Goal: Information Seeking & Learning: Check status

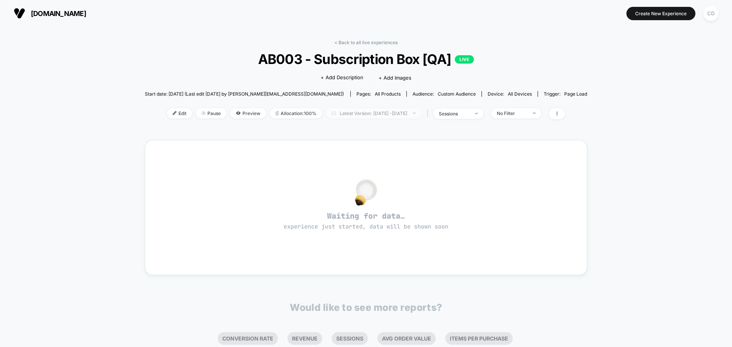
click at [364, 115] on span "Latest Version: [DATE] - [DATE]" at bounding box center [373, 113] width 95 height 10
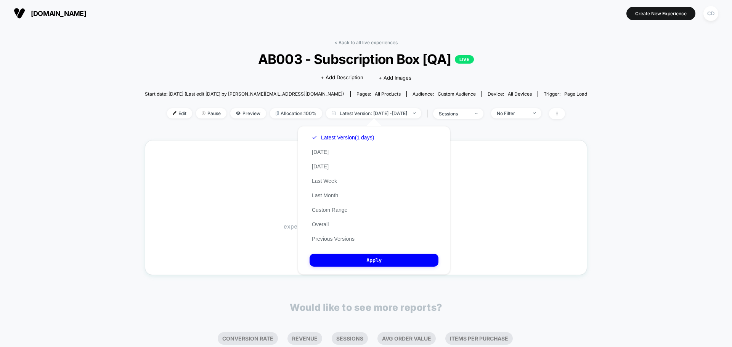
click at [326, 162] on div "Latest Version (1 days) [DATE] [DATE] Last Week Last Month Custom Range Overall…" at bounding box center [343, 188] width 67 height 116
click at [328, 180] on button "Last Week" at bounding box center [325, 181] width 30 height 7
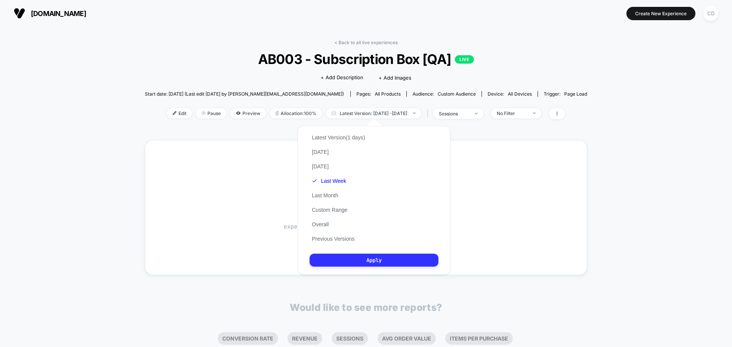
click at [355, 262] on button "Apply" at bounding box center [374, 260] width 129 height 13
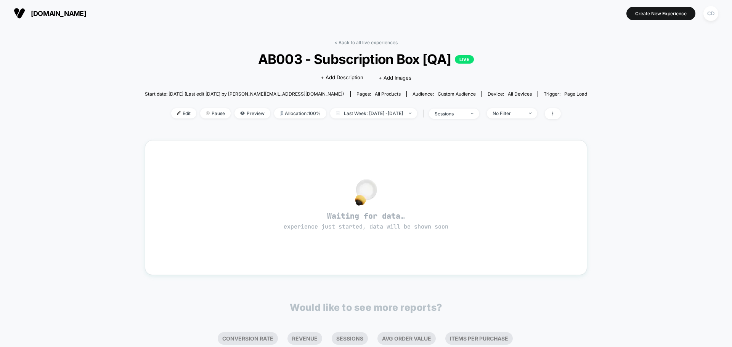
click at [108, 194] on div "< Back to all live experiences AB003 - Subscription Box [QA] LIVE Click to edit…" at bounding box center [366, 240] width 732 height 426
click at [118, 154] on div "< Back to all live experiences AB003 - Subscription Box [QA] LIVE Click to edit…" at bounding box center [366, 240] width 732 height 426
